Goal: Information Seeking & Learning: Learn about a topic

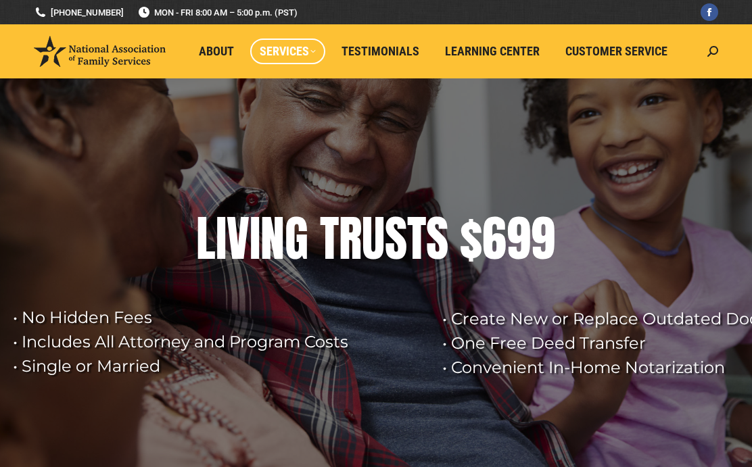
click at [308, 55] on span "Services" at bounding box center [288, 51] width 56 height 15
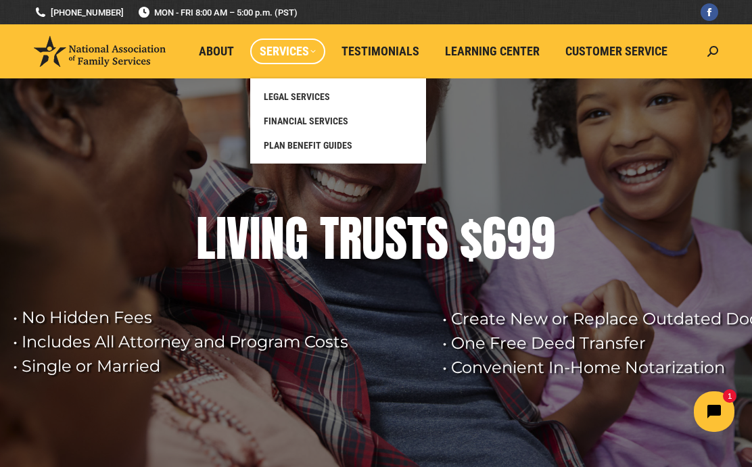
click at [343, 94] on link "LEGAL SERVICES" at bounding box center [338, 96] width 162 height 24
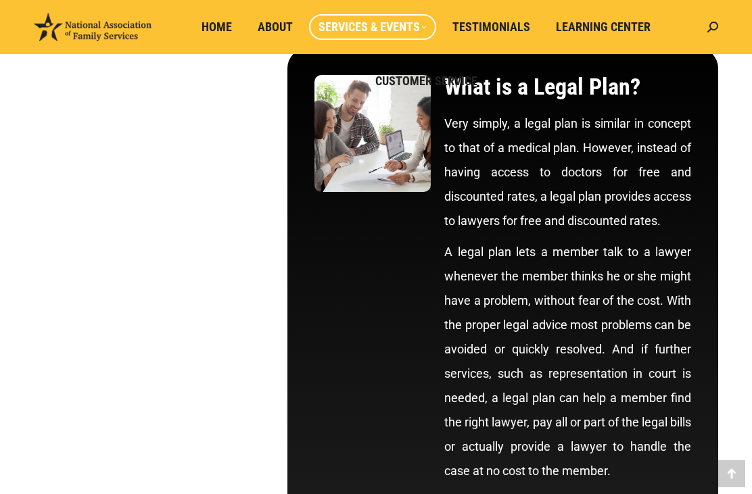
scroll to position [155, 0]
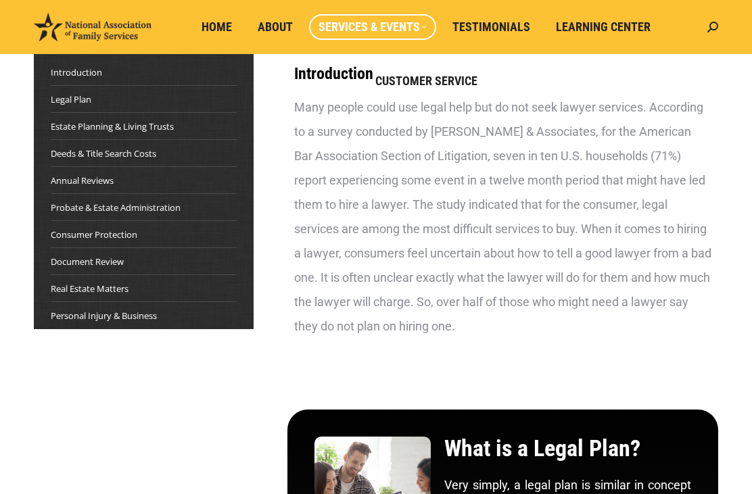
click at [194, 128] on li "Estate Planning & Living Trusts" at bounding box center [144, 122] width 186 height 21
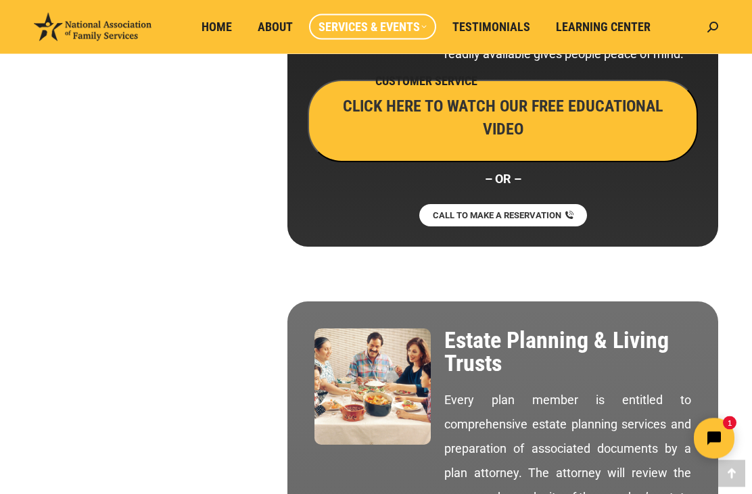
click at [380, 141] on h3 "CLICK HERE TO WATCH OUR FREE EDUCATIONAL VIDEO" at bounding box center [502, 118] width 360 height 46
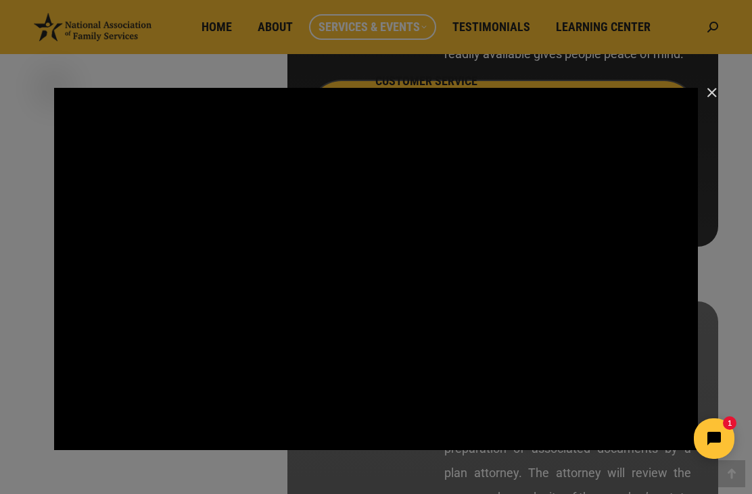
click at [317, 285] on div "Main Video - Full Webinar (Emma) Landon V1.4" at bounding box center [375, 269] width 643 height 362
click at [562, 327] on div "Main Video - Full Webinar (Emma) Landon V1.4" at bounding box center [375, 269] width 643 height 362
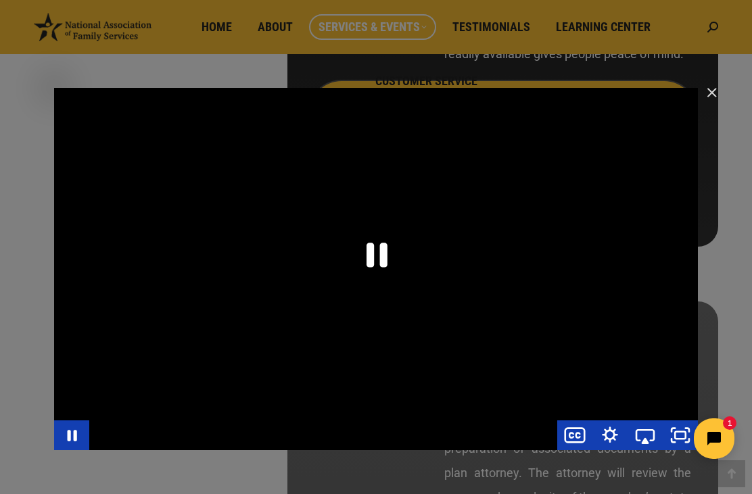
click at [715, 91] on img "Close" at bounding box center [705, 98] width 23 height 23
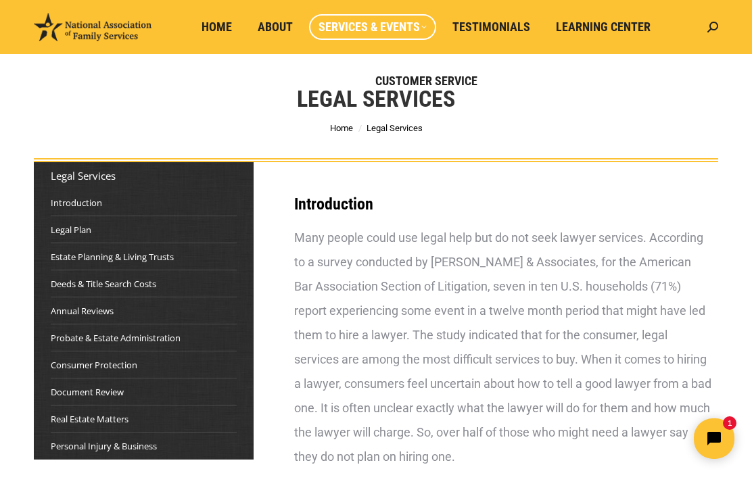
scroll to position [0, 0]
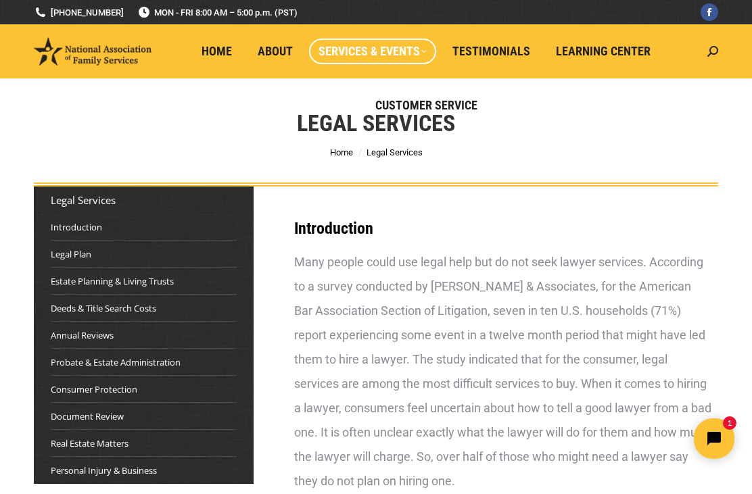
click at [709, 9] on span at bounding box center [709, 12] width 11 height 18
